Goal: Task Accomplishment & Management: Use online tool/utility

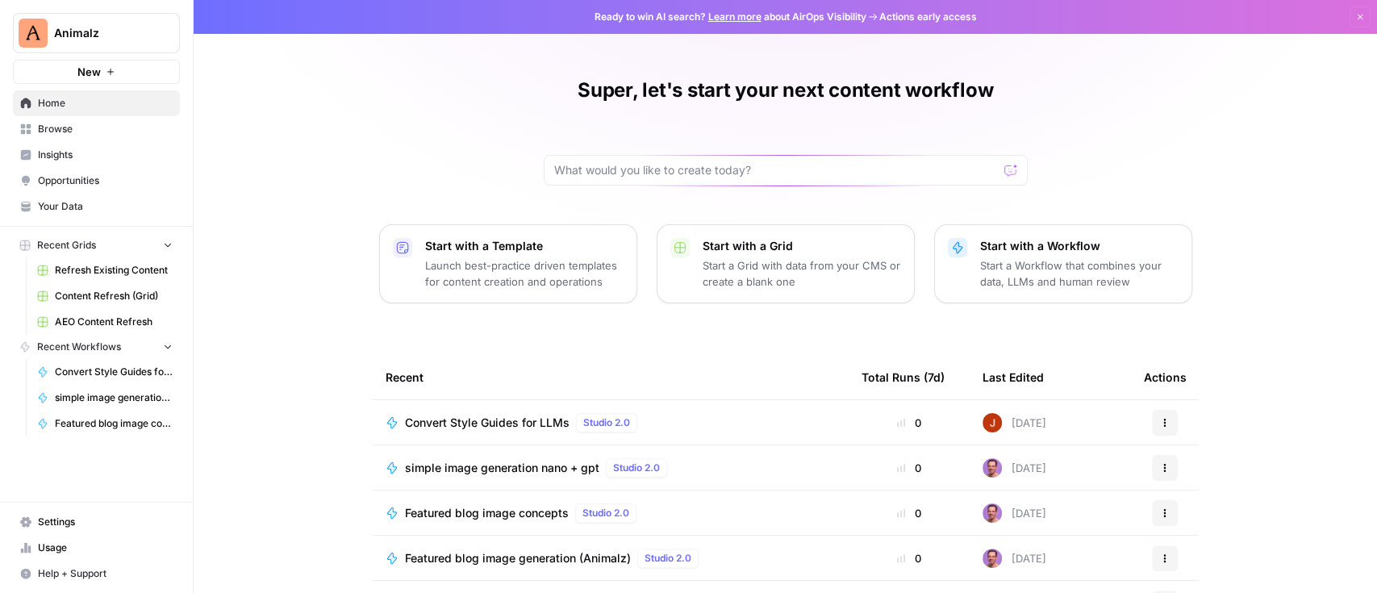
click at [72, 144] on link "Insights" at bounding box center [96, 155] width 167 height 26
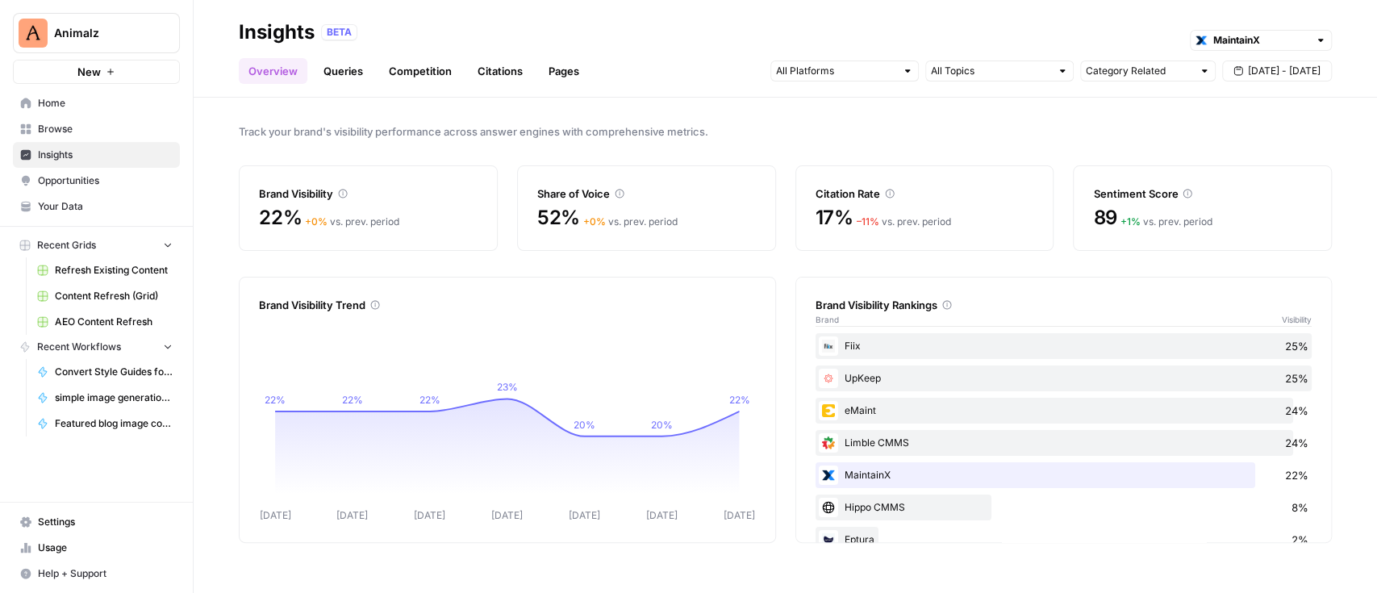
click at [356, 74] on link "Queries" at bounding box center [343, 71] width 59 height 26
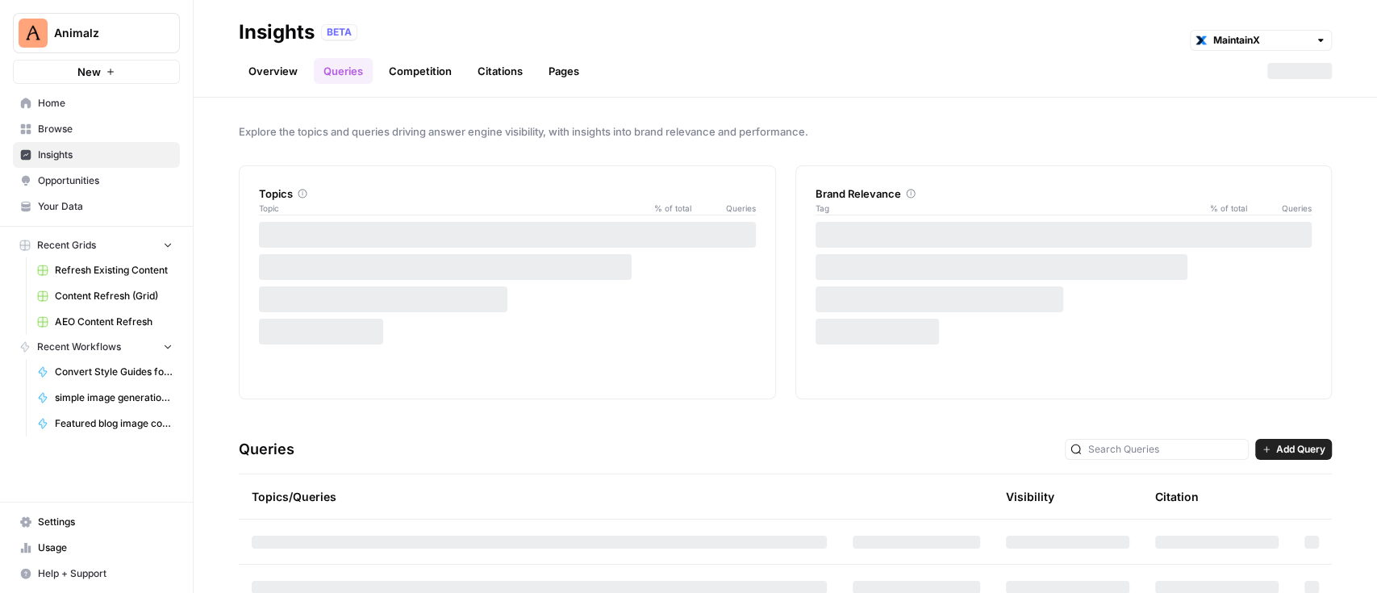
drag, startPoint x: 477, startPoint y: 57, endPoint x: 435, endPoint y: 31, distance: 49.9
click at [435, 31] on div "BETA MaintainX" at bounding box center [826, 32] width 1010 height 21
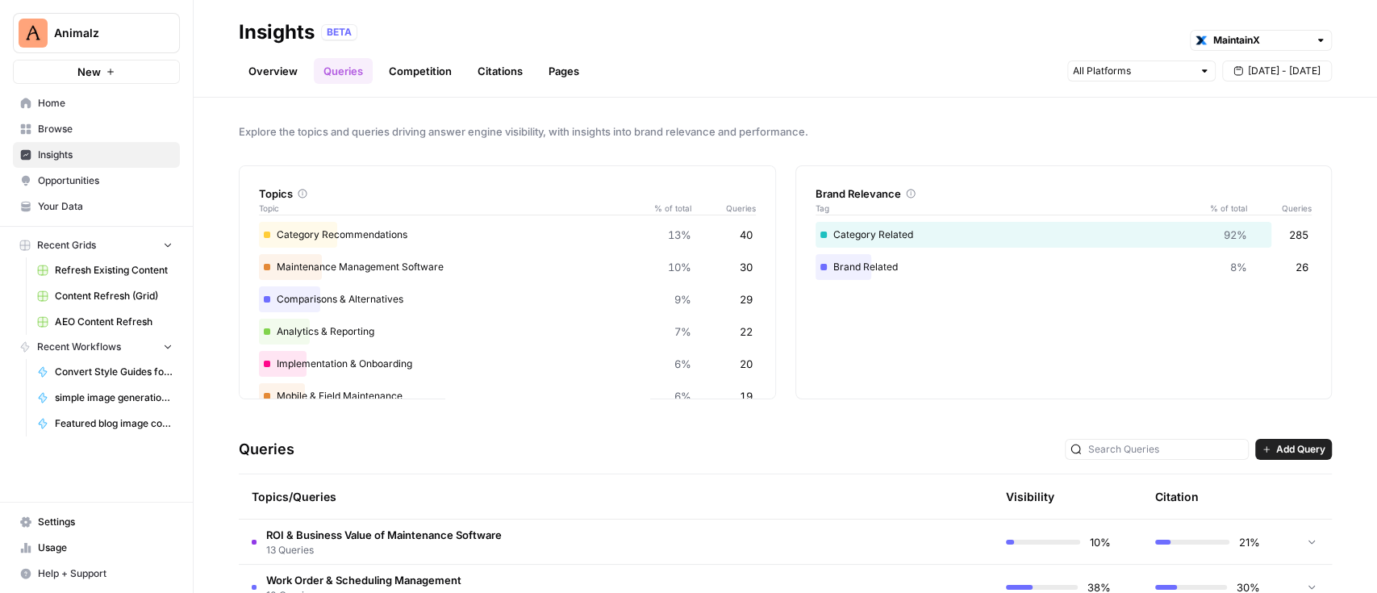
click at [52, 182] on span "Opportunities" at bounding box center [105, 180] width 135 height 15
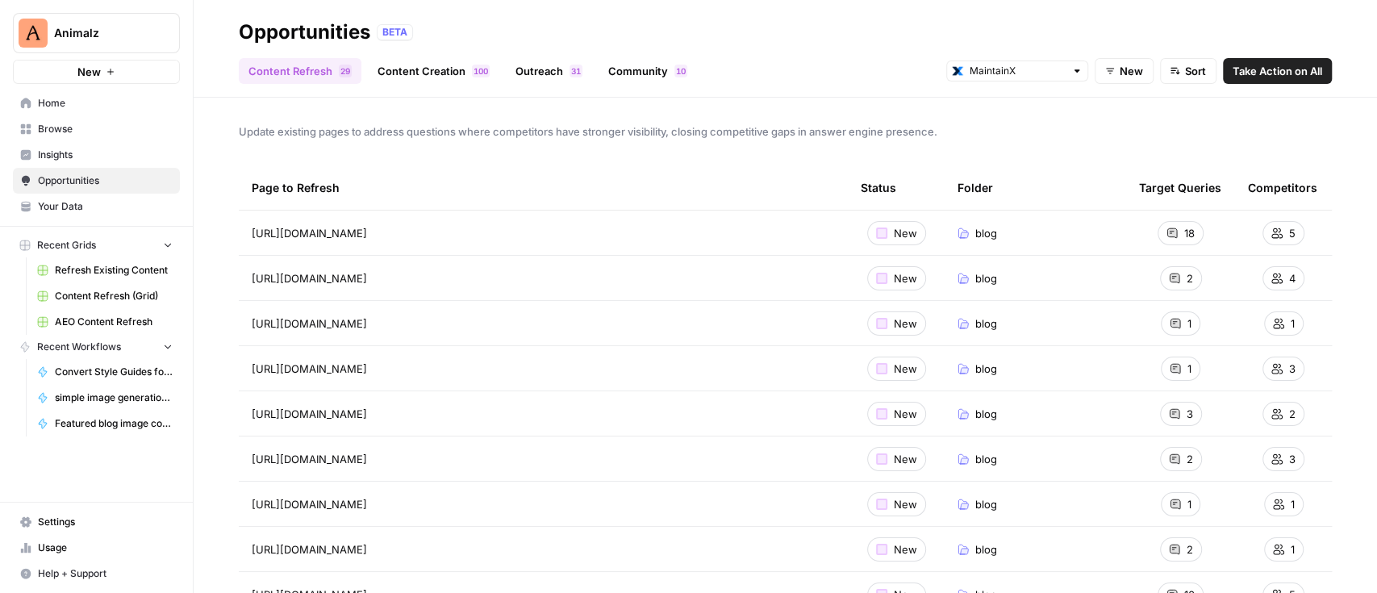
drag, startPoint x: 1156, startPoint y: 210, endPoint x: 1316, endPoint y: 144, distance: 172.8
click at [1316, 144] on div "Update existing pages to address questions where competitors have stronger visi…" at bounding box center [785, 345] width 1183 height 495
click at [1186, 277] on span "2" at bounding box center [1189, 278] width 6 height 16
click at [367, 276] on span "[URL][DOMAIN_NAME]" at bounding box center [309, 278] width 115 height 16
click at [394, 275] on icon "Go to page https://www.getmaintainx.com/blog/scaling-success-multi-site" at bounding box center [389, 277] width 9 height 9
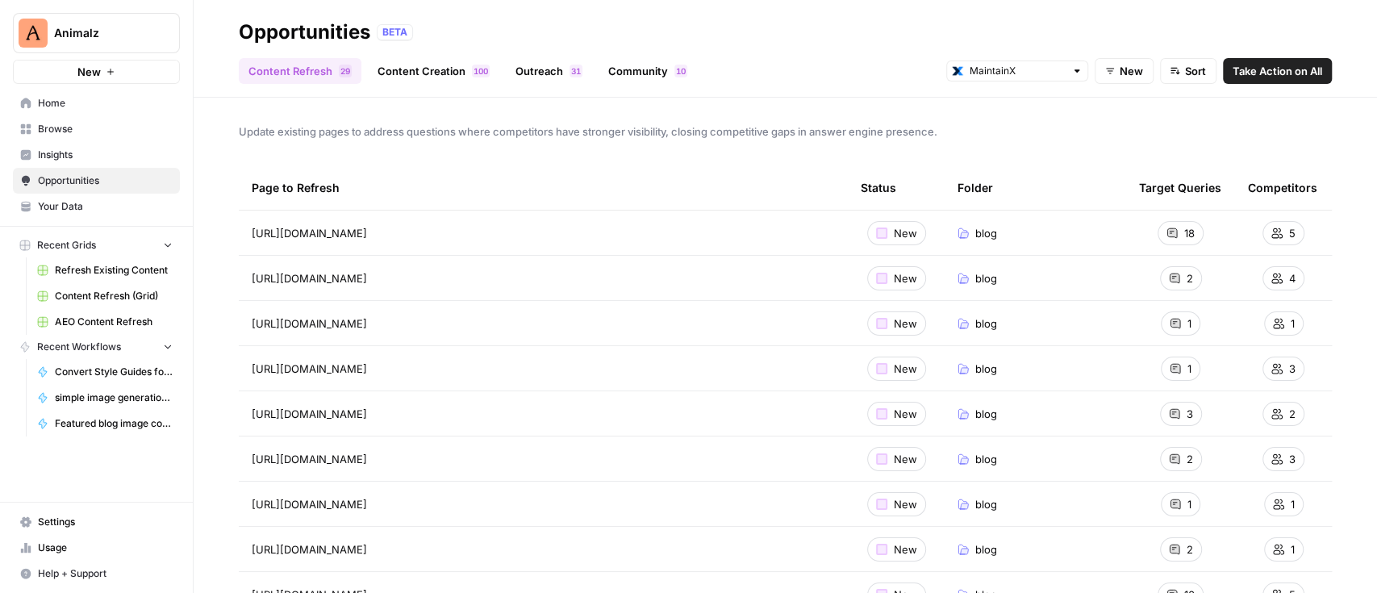
click at [1160, 240] on div "18" at bounding box center [1180, 233] width 46 height 24
click at [1166, 229] on icon at bounding box center [1171, 232] width 11 height 11
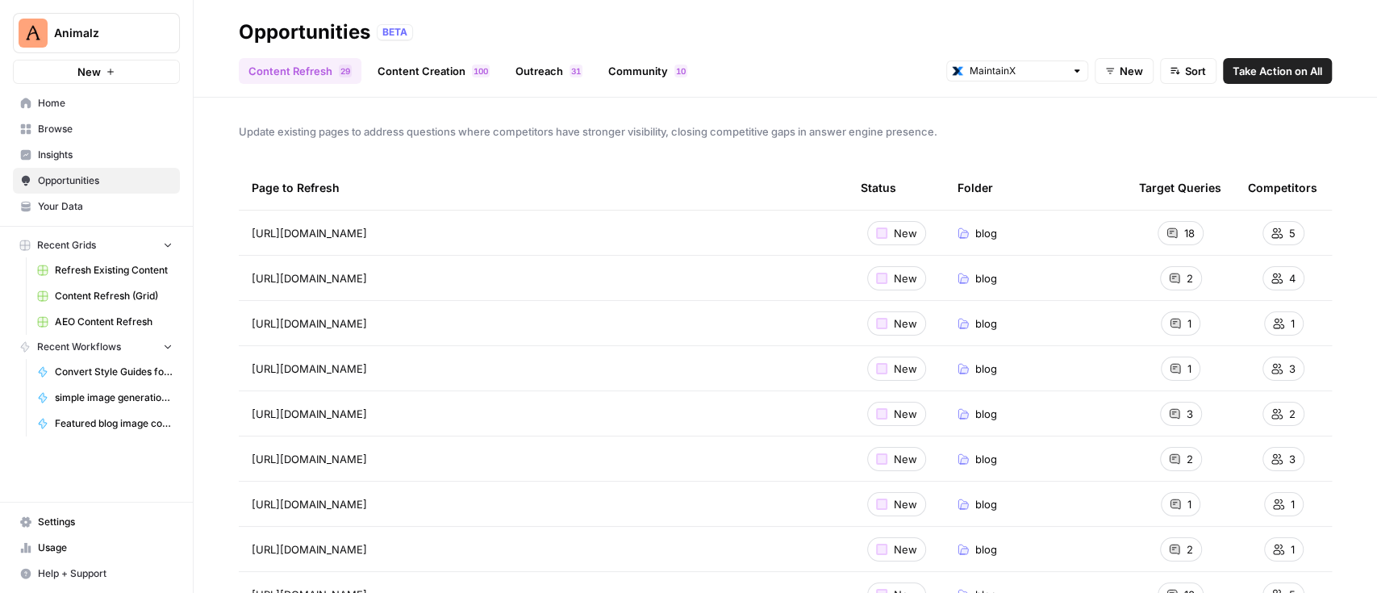
click at [1167, 230] on icon at bounding box center [1172, 233] width 10 height 10
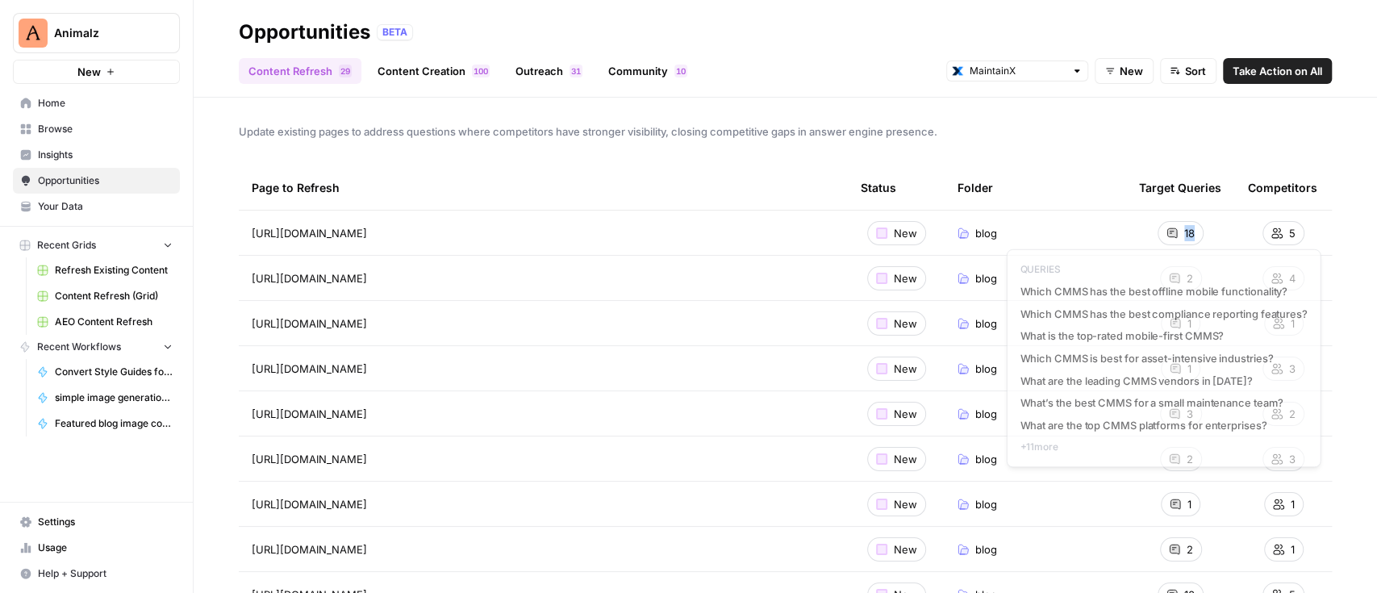
click at [1167, 230] on icon at bounding box center [1172, 233] width 10 height 10
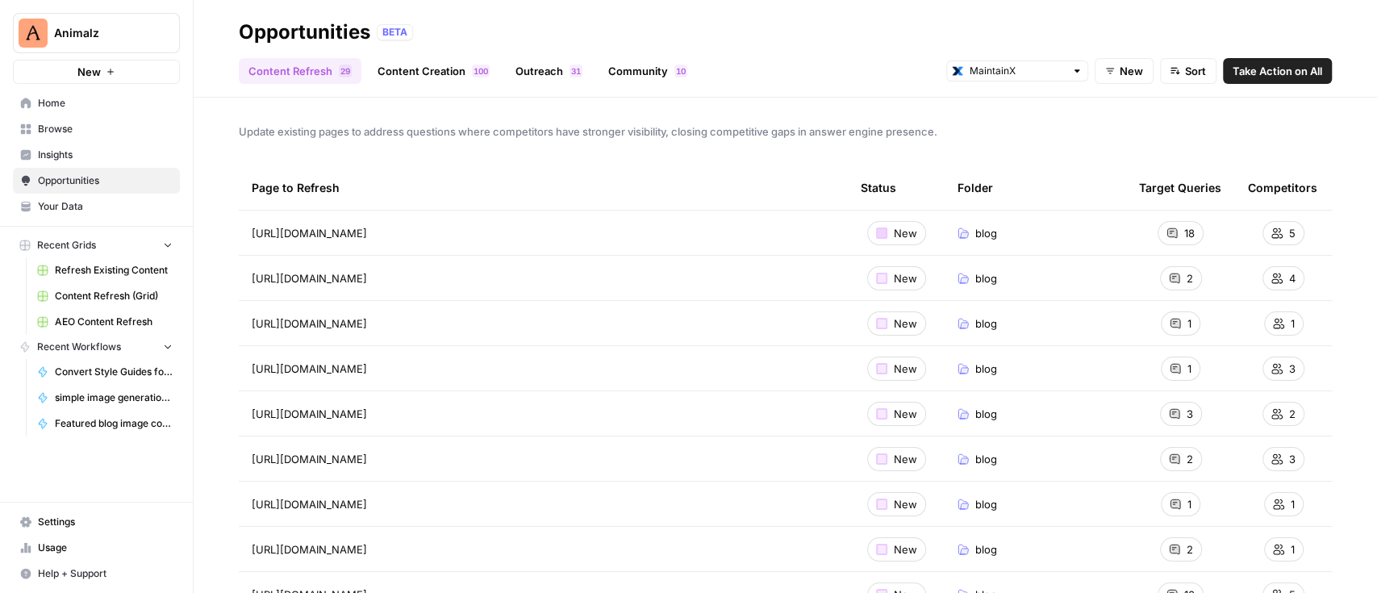
click at [876, 234] on div at bounding box center [881, 232] width 11 height 11
click at [279, 241] on div "[URL][DOMAIN_NAME] Go to page" at bounding box center [543, 232] width 583 height 19
click at [458, 216] on td "[URL][DOMAIN_NAME] Go to page" at bounding box center [543, 232] width 609 height 44
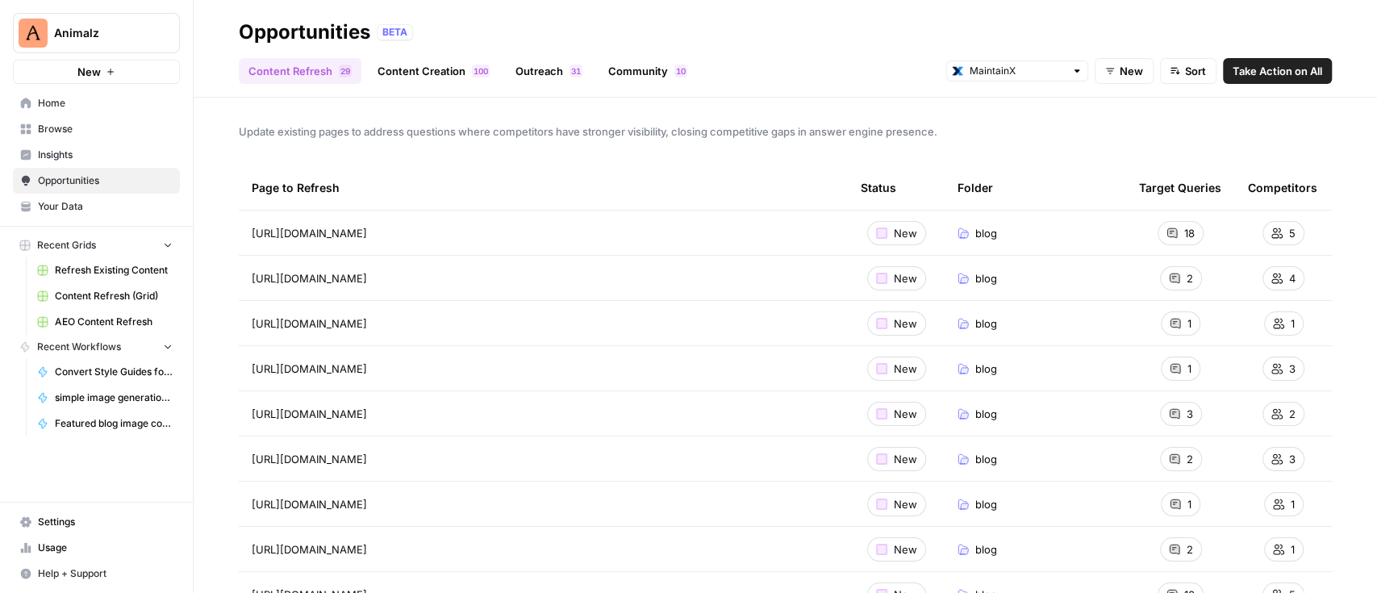
click at [244, 235] on td "[URL][DOMAIN_NAME]" at bounding box center [543, 232] width 609 height 44
click at [340, 228] on span "[URL][DOMAIN_NAME]" at bounding box center [309, 233] width 115 height 16
click at [876, 232] on div at bounding box center [881, 232] width 11 height 11
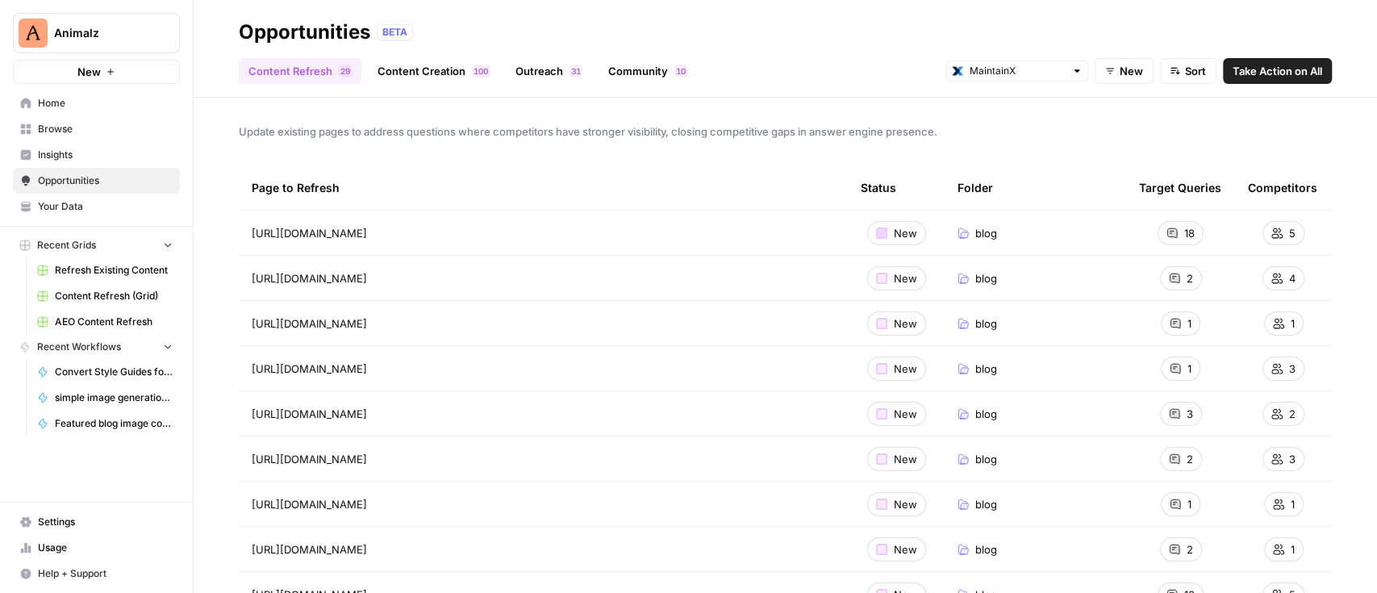
click at [876, 232] on div at bounding box center [881, 232] width 11 height 11
click at [1167, 231] on icon at bounding box center [1172, 233] width 10 height 10
click at [1262, 226] on div "5" at bounding box center [1283, 233] width 42 height 24
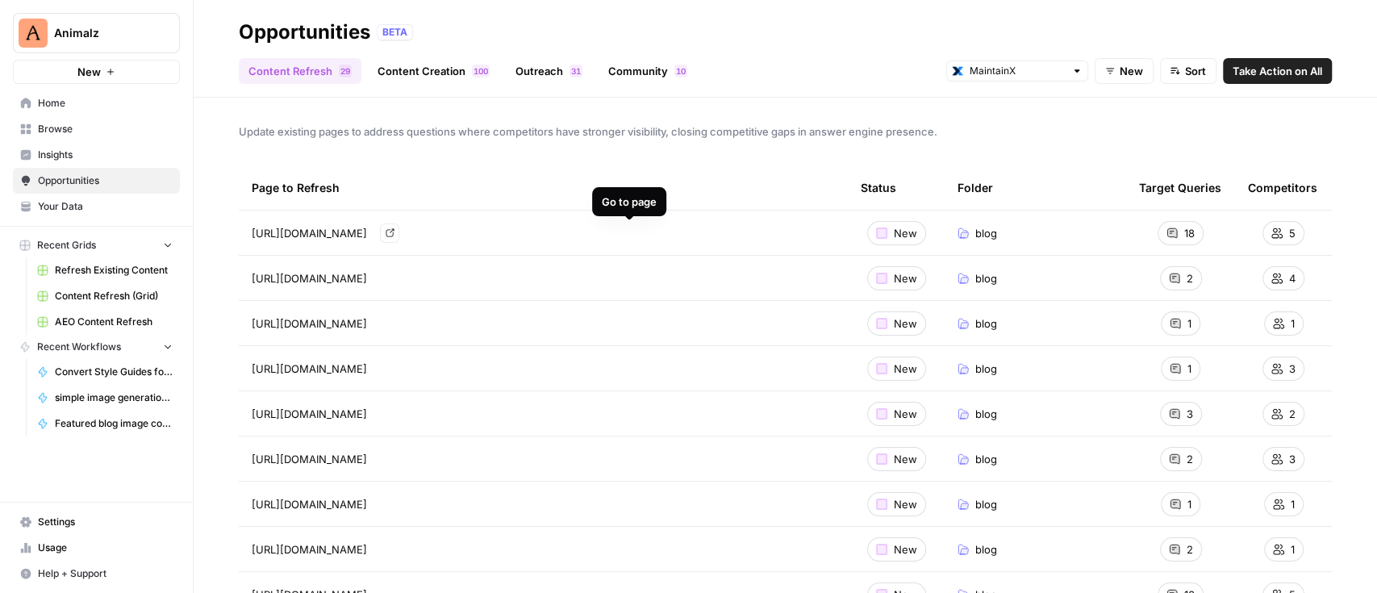
click at [399, 229] on link "Go to page" at bounding box center [389, 232] width 19 height 19
click at [451, 67] on link "Content Creation 0 0 1" at bounding box center [433, 71] width 131 height 26
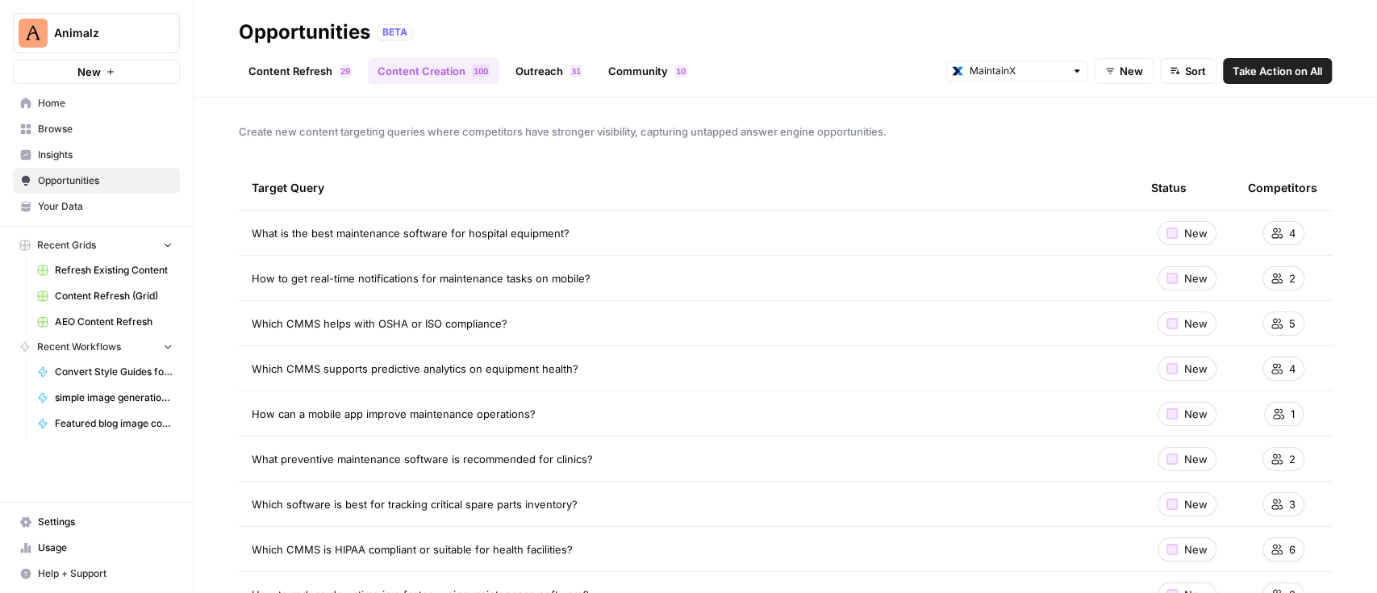
click at [1160, 240] on div "New" at bounding box center [1186, 233] width 59 height 24
click at [265, 50] on div "Content Refresh 9 2 Content Creation 0 0 1 Outreach 1 3 Community 0 1 MaintainX…" at bounding box center [785, 64] width 1093 height 39
click at [290, 75] on link "Content Refresh 9 2" at bounding box center [300, 71] width 123 height 26
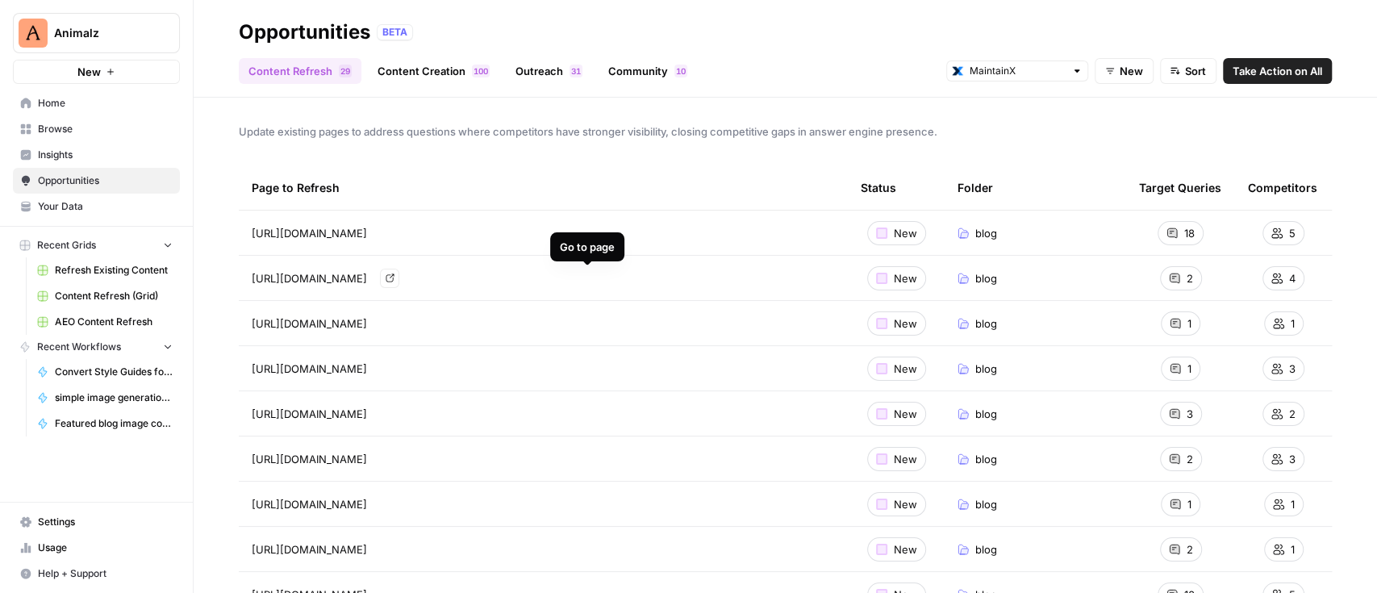
click at [399, 281] on link "Go to page" at bounding box center [389, 278] width 19 height 19
click at [399, 369] on link "Go to page" at bounding box center [389, 368] width 19 height 19
click at [399, 410] on link "Go to page" at bounding box center [389, 413] width 19 height 19
click at [876, 417] on div at bounding box center [881, 413] width 11 height 11
click at [876, 412] on div at bounding box center [881, 413] width 11 height 11
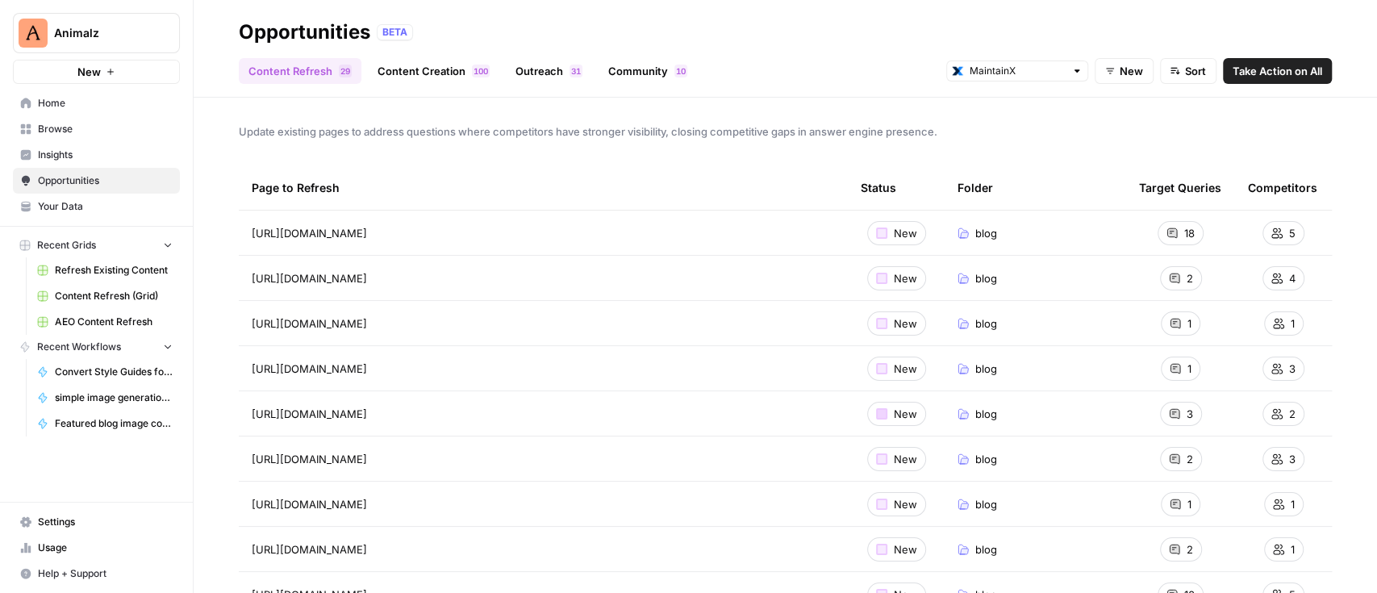
click at [876, 416] on div at bounding box center [881, 413] width 11 height 11
click at [894, 416] on span "New" at bounding box center [905, 414] width 23 height 16
click at [871, 415] on div "New" at bounding box center [896, 414] width 59 height 24
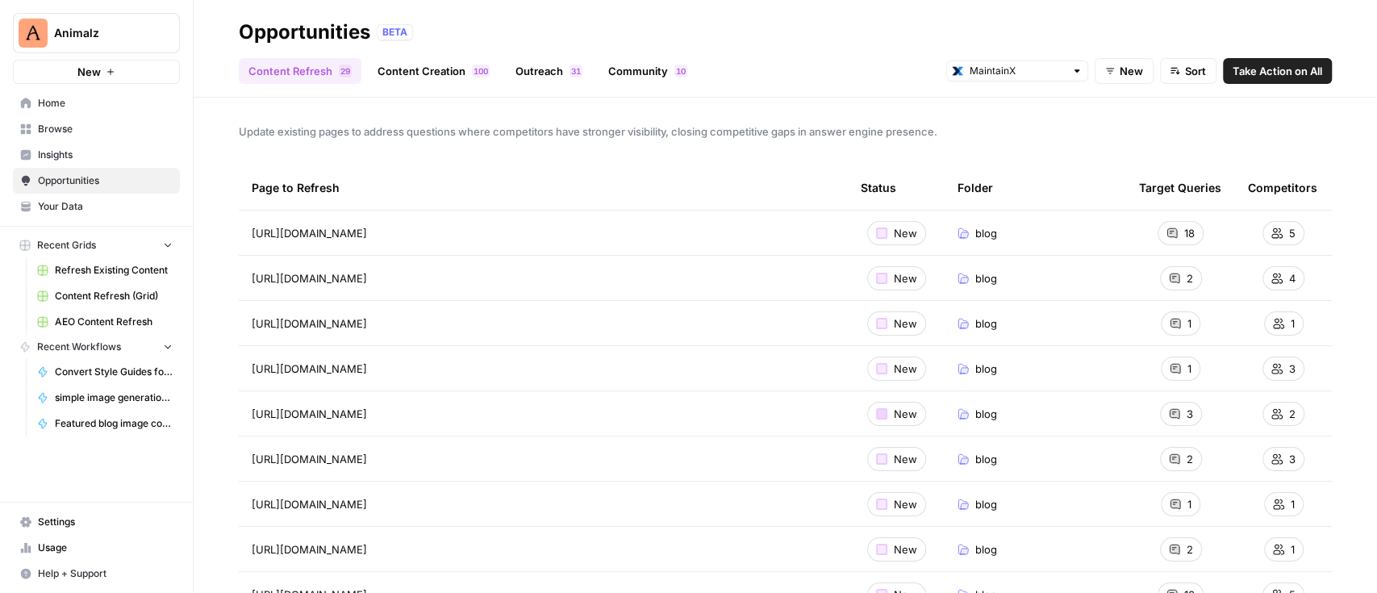
click at [876, 413] on div at bounding box center [881, 413] width 11 height 11
click at [876, 410] on div at bounding box center [881, 413] width 11 height 11
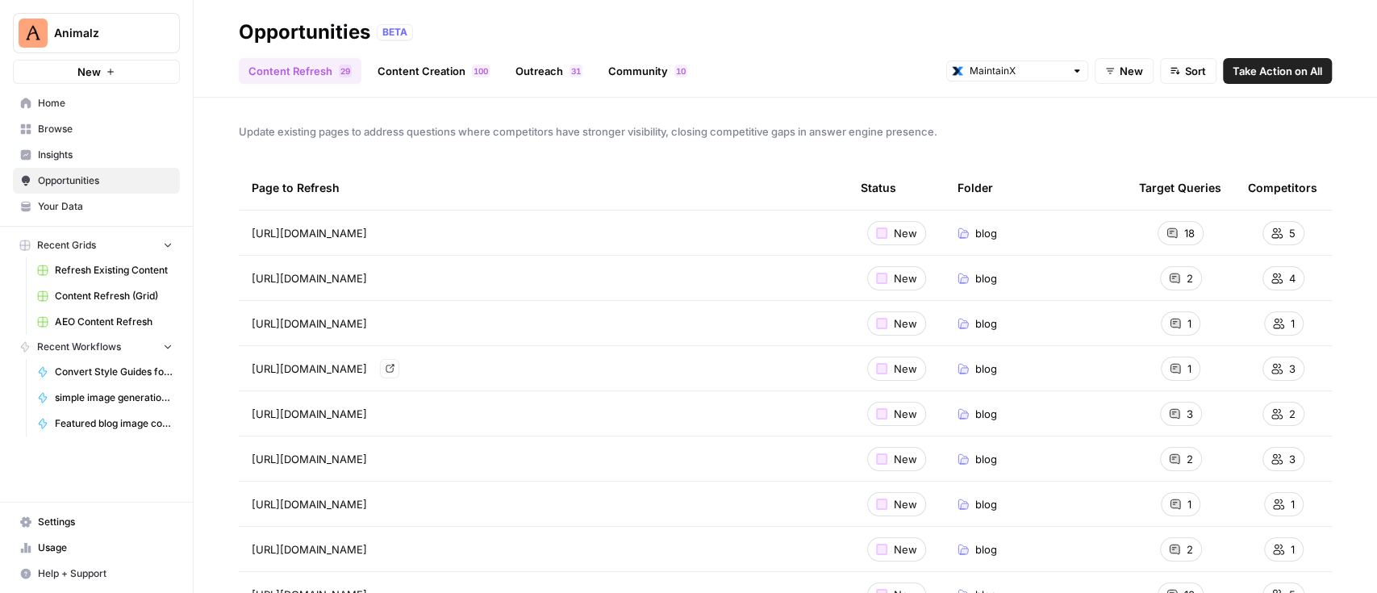
drag, startPoint x: 635, startPoint y: 372, endPoint x: 825, endPoint y: 366, distance: 190.4
click at [826, 366] on td "https://www.getmaintainx.com/blog/best-maintenance-management-software Go to pa…" at bounding box center [543, 368] width 609 height 44
drag, startPoint x: 678, startPoint y: 409, endPoint x: 569, endPoint y: 412, distance: 108.9
click at [367, 412] on span "[URL][DOMAIN_NAME]" at bounding box center [309, 414] width 115 height 16
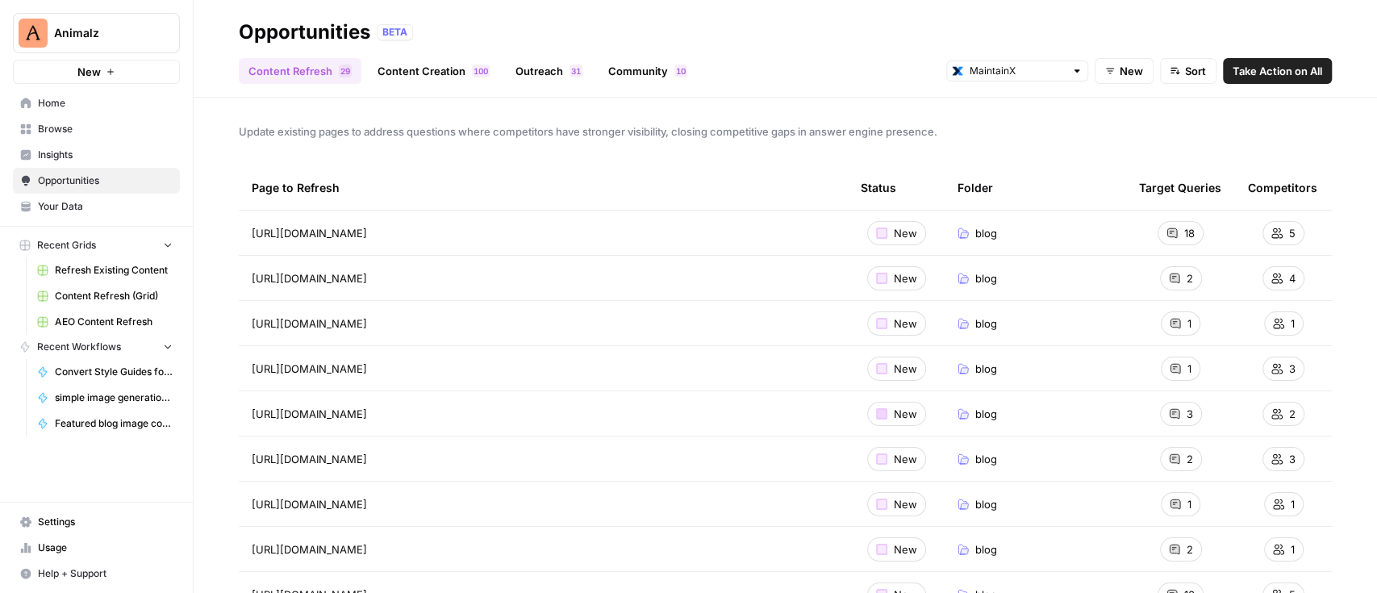
click at [876, 412] on div at bounding box center [881, 413] width 11 height 11
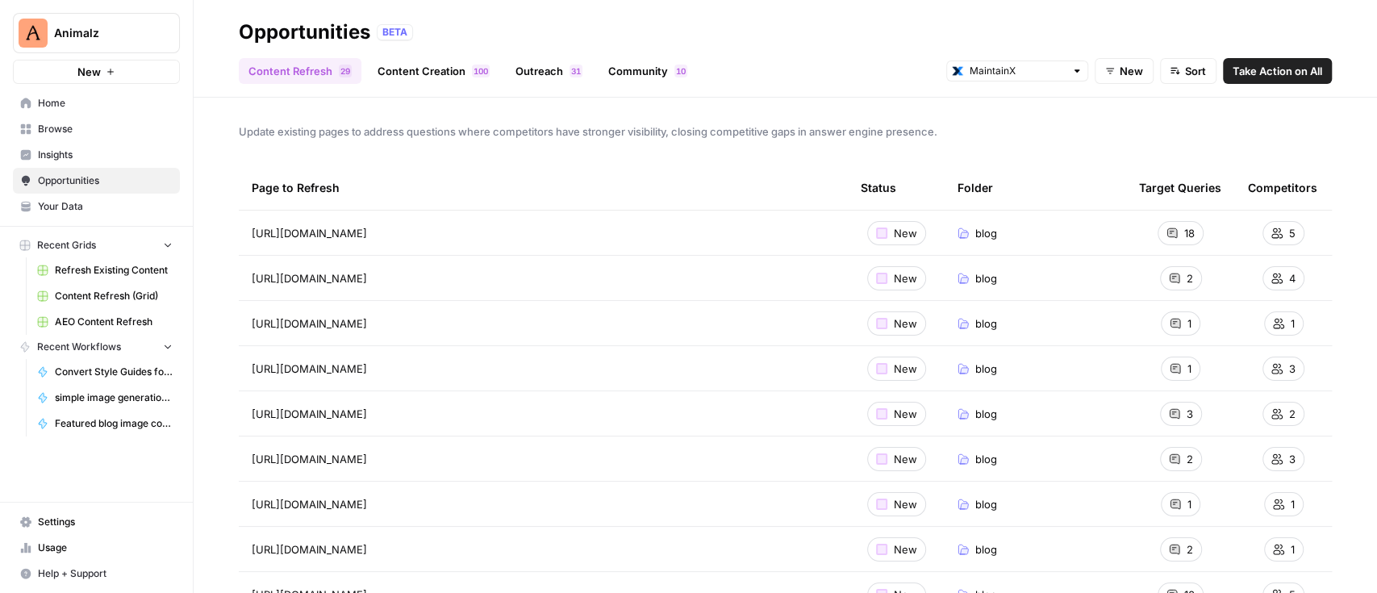
click at [1160, 416] on div "3" at bounding box center [1181, 414] width 42 height 24
click at [1169, 415] on icon at bounding box center [1174, 413] width 11 height 11
click at [367, 419] on span "[URL][DOMAIN_NAME]" at bounding box center [309, 414] width 115 height 16
click at [367, 413] on span "[URL][DOMAIN_NAME]" at bounding box center [309, 414] width 115 height 16
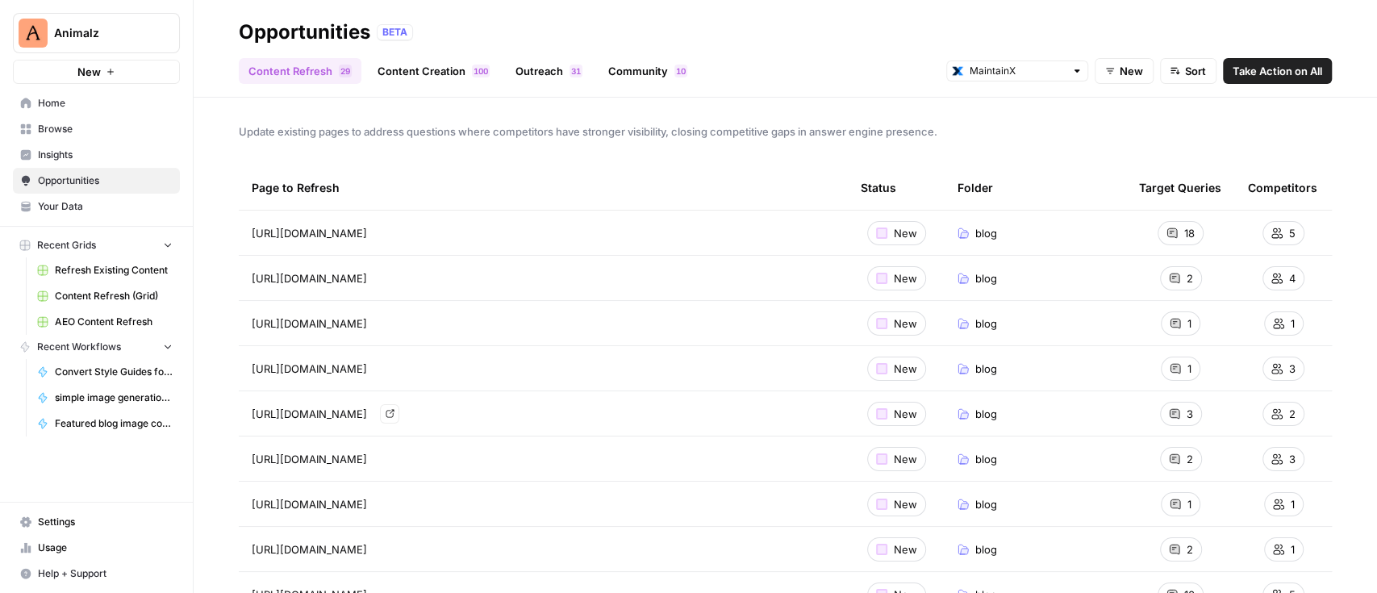
click at [367, 413] on span "[URL][DOMAIN_NAME]" at bounding box center [309, 414] width 115 height 16
click at [399, 410] on link "Go to page" at bounding box center [389, 413] width 19 height 19
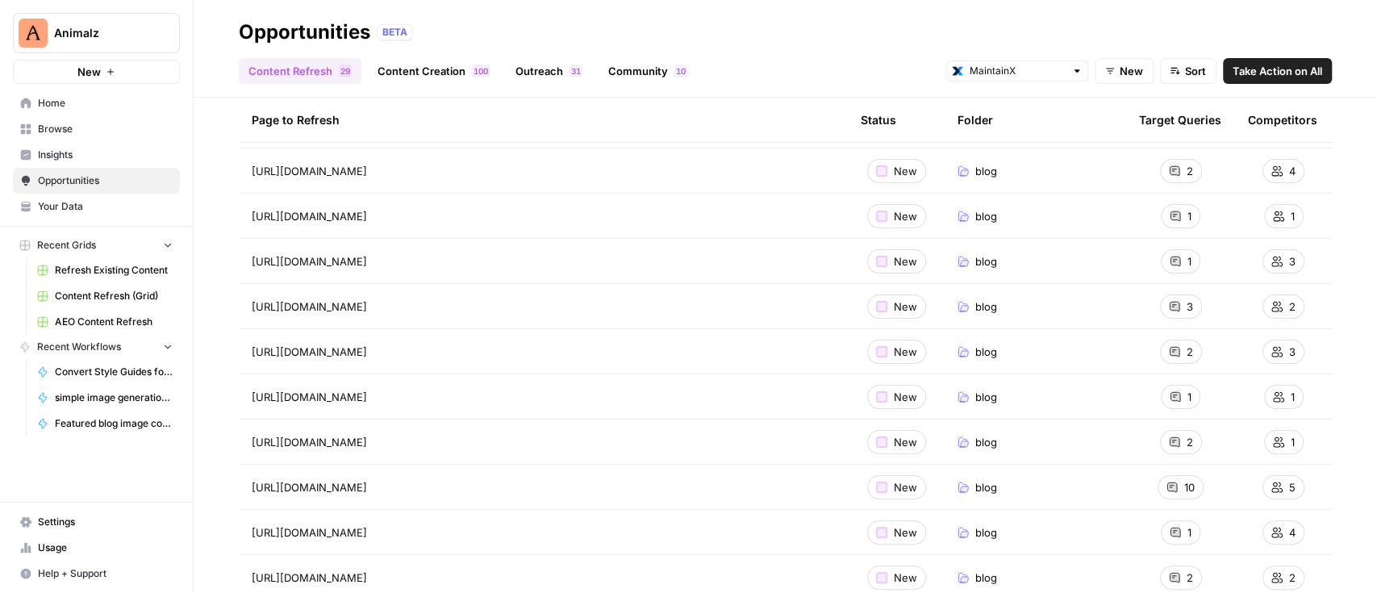
drag, startPoint x: 1253, startPoint y: 413, endPoint x: 1059, endPoint y: 357, distance: 202.2
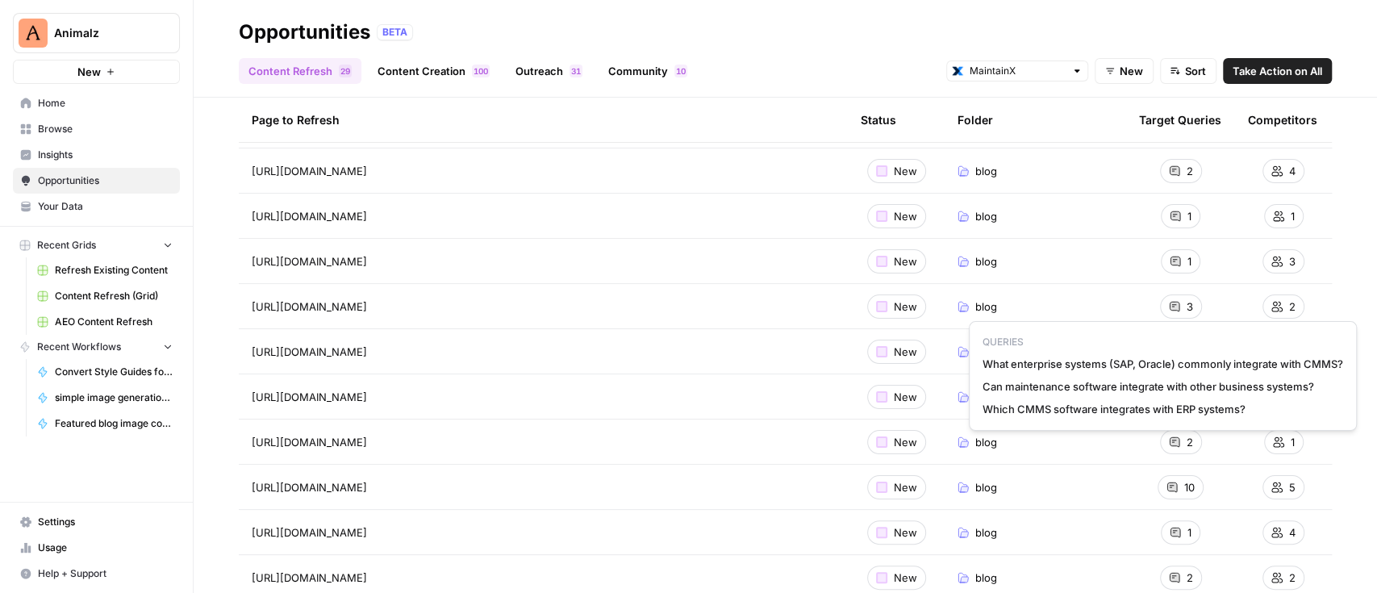
drag, startPoint x: 985, startPoint y: 365, endPoint x: 1252, endPoint y: 410, distance: 271.5
click at [1252, 410] on div "QUERIES What enterprise systems (SAP, Oracle) commonly integrate with CMMS? Can…" at bounding box center [1163, 376] width 388 height 110
copy div "What enterprise systems (SAP, Oracle) commonly integrate with CMMS? Can mainten…"
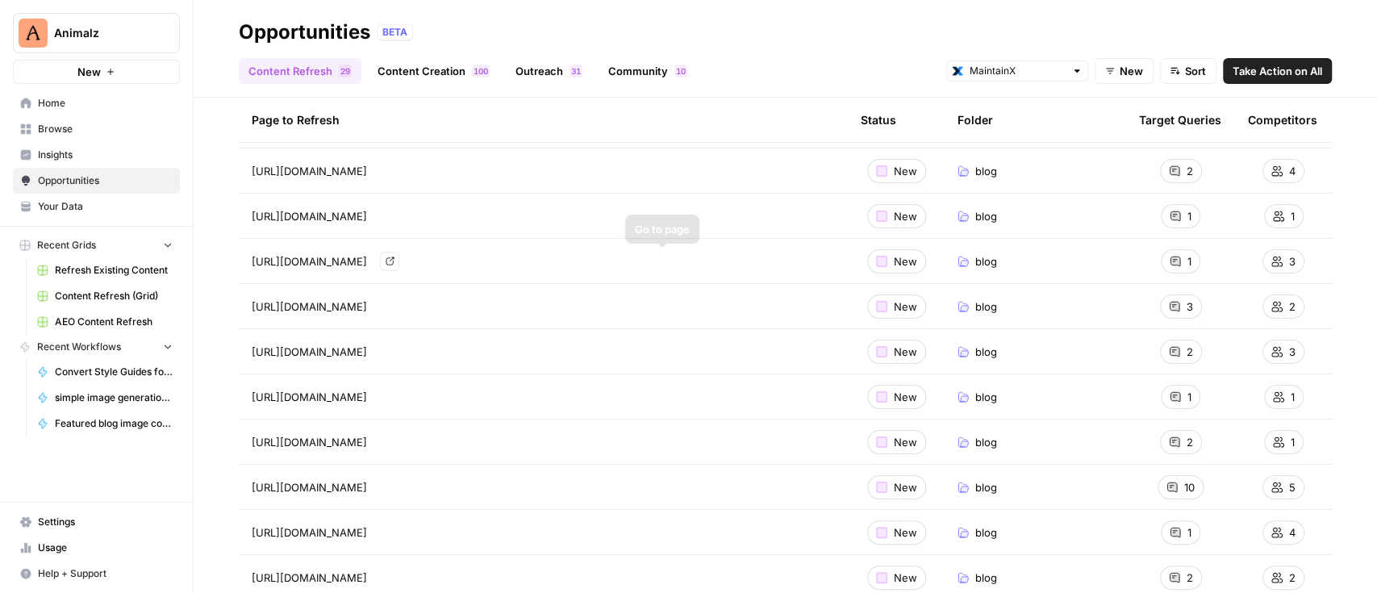
click at [394, 258] on icon "Go to page https://www.getmaintainx.com/blog/best-maintenance-management-softwa…" at bounding box center [389, 261] width 8 height 8
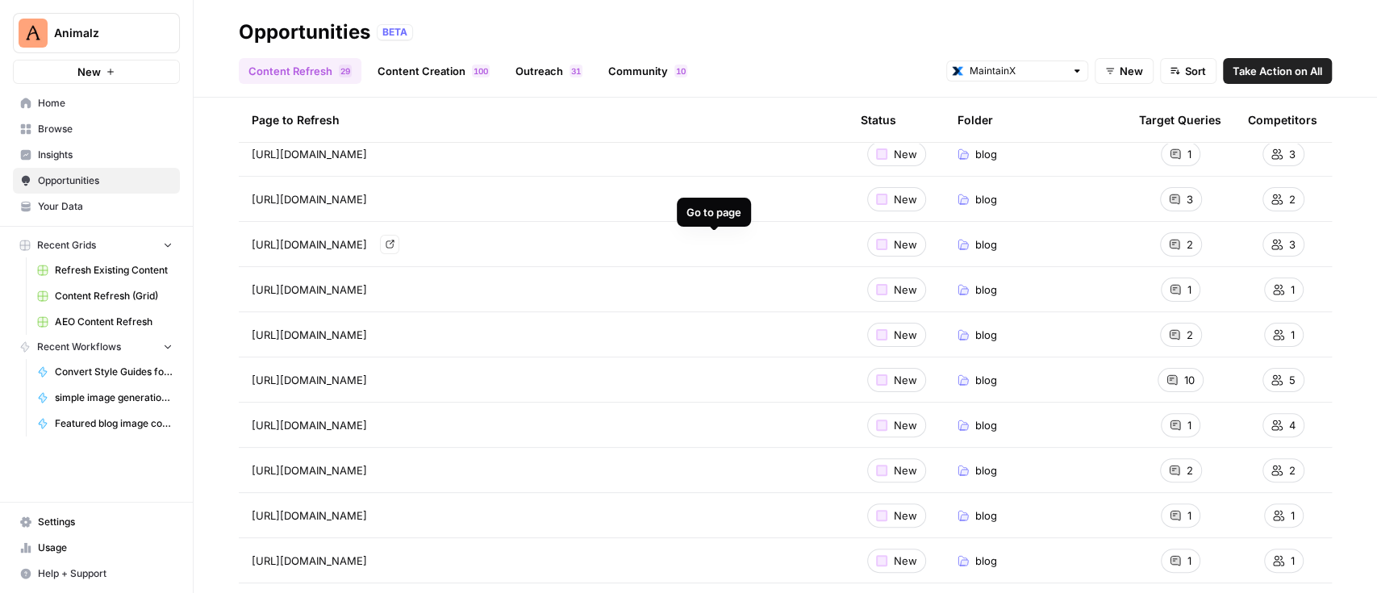
click at [399, 235] on link "Go to page" at bounding box center [389, 244] width 19 height 19
